Goal: Navigation & Orientation: Find specific page/section

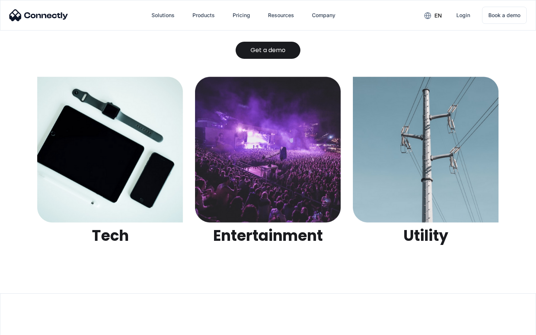
scroll to position [2347, 0]
